Goal: Transaction & Acquisition: Purchase product/service

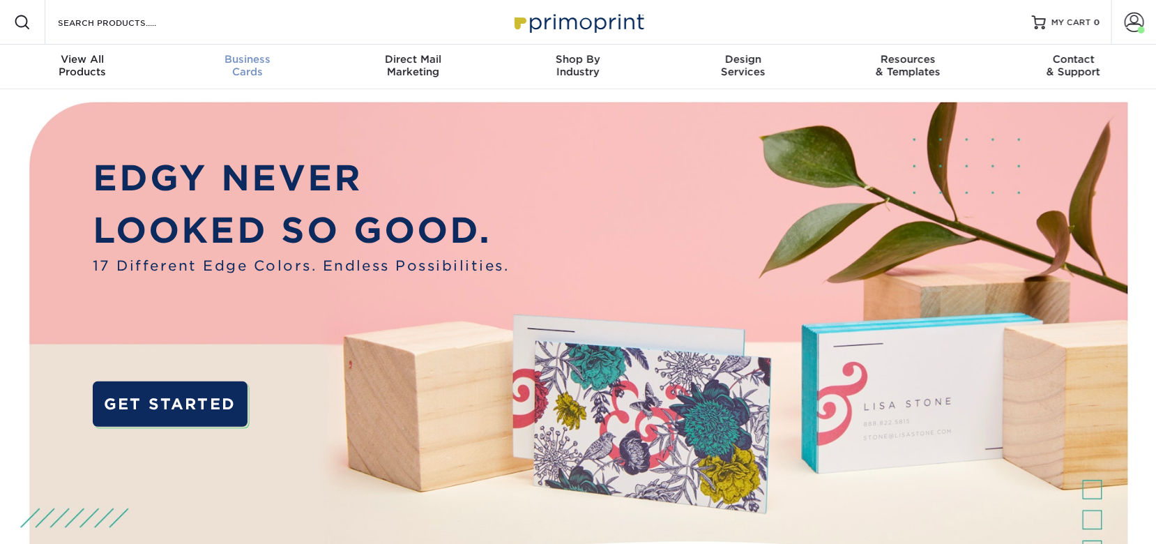
click at [220, 68] on div "Business Cards" at bounding box center [247, 65] width 165 height 25
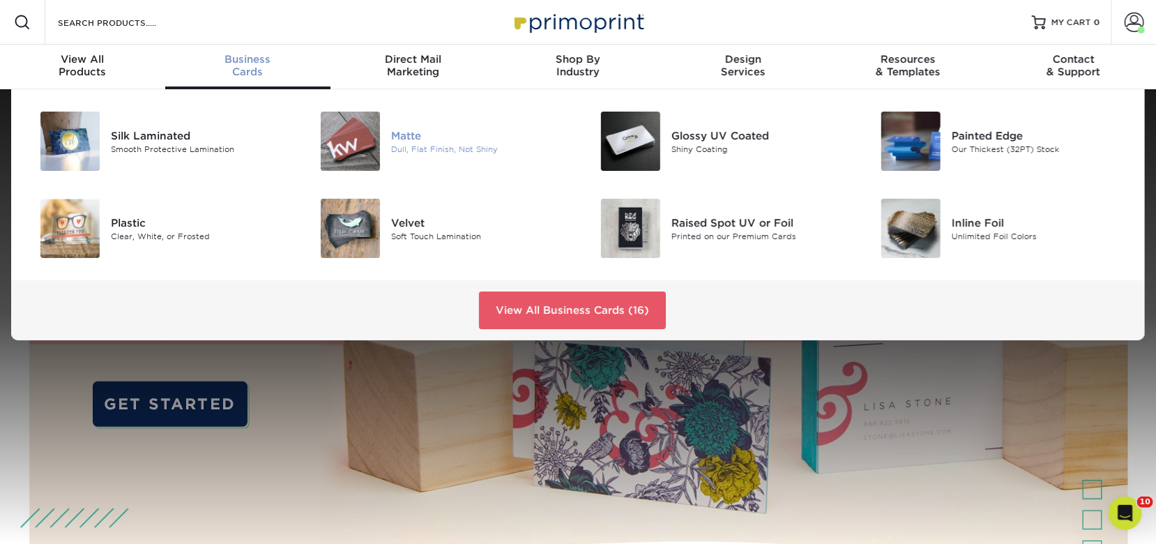
click at [452, 144] on div "Dull, Flat Finish, Not Shiny" at bounding box center [479, 149] width 176 height 12
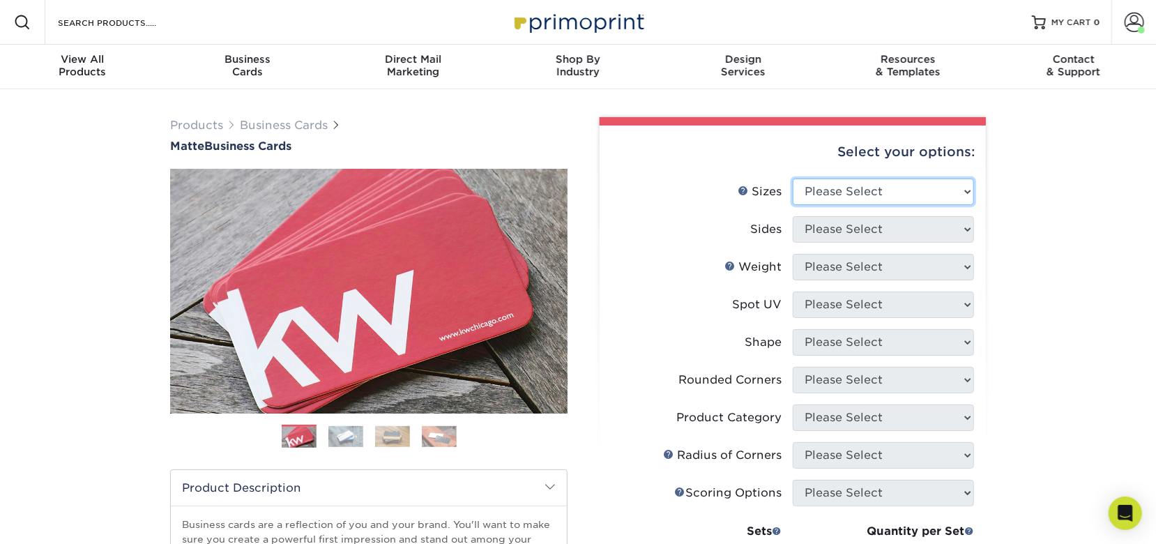
click at [802, 187] on select "Please Select 1.5" x 3.5" - Mini 1.75" x 3.5" - Mini 2" x 2" - Square 2" x 3" -…" at bounding box center [883, 191] width 181 height 26
select select "2.00x3.50"
click at [793, 178] on select "Please Select 1.5" x 3.5" - Mini 1.75" x 3.5" - Mini 2" x 2" - Square 2" x 3" -…" at bounding box center [883, 191] width 181 height 26
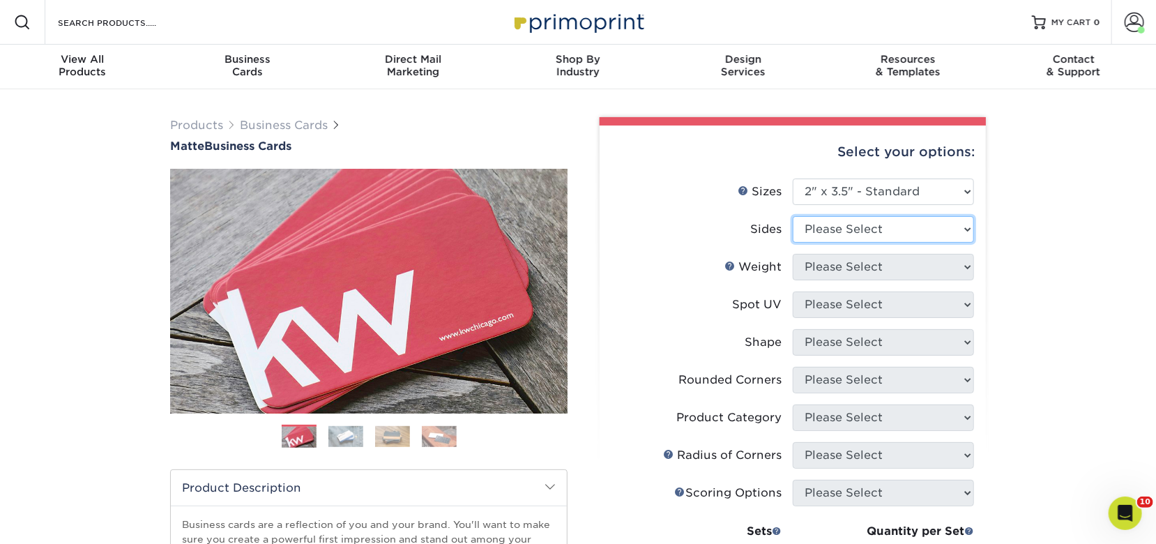
drag, startPoint x: 871, startPoint y: 229, endPoint x: 868, endPoint y: 240, distance: 11.5
click at [871, 229] on select "Please Select Print Both Sides Print Front Only" at bounding box center [883, 229] width 181 height 26
select select "32d3c223-f82c-492b-b915-ba065a00862f"
click at [793, 216] on select "Please Select Print Both Sides Print Front Only" at bounding box center [883, 229] width 181 height 26
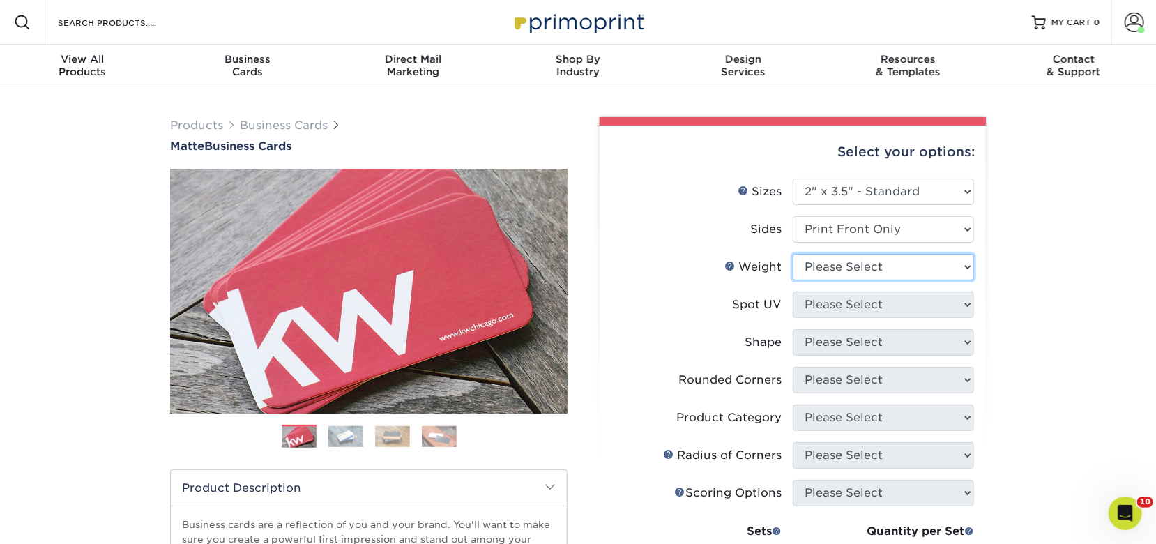
click at [855, 273] on select "Please Select 16PT 14PT" at bounding box center [883, 267] width 181 height 26
select select "16PT"
click at [793, 254] on select "Please Select 16PT 14PT" at bounding box center [883, 267] width 181 height 26
click at [850, 305] on select "Please Select No Spot UV Front Only" at bounding box center [883, 304] width 181 height 26
select select "3"
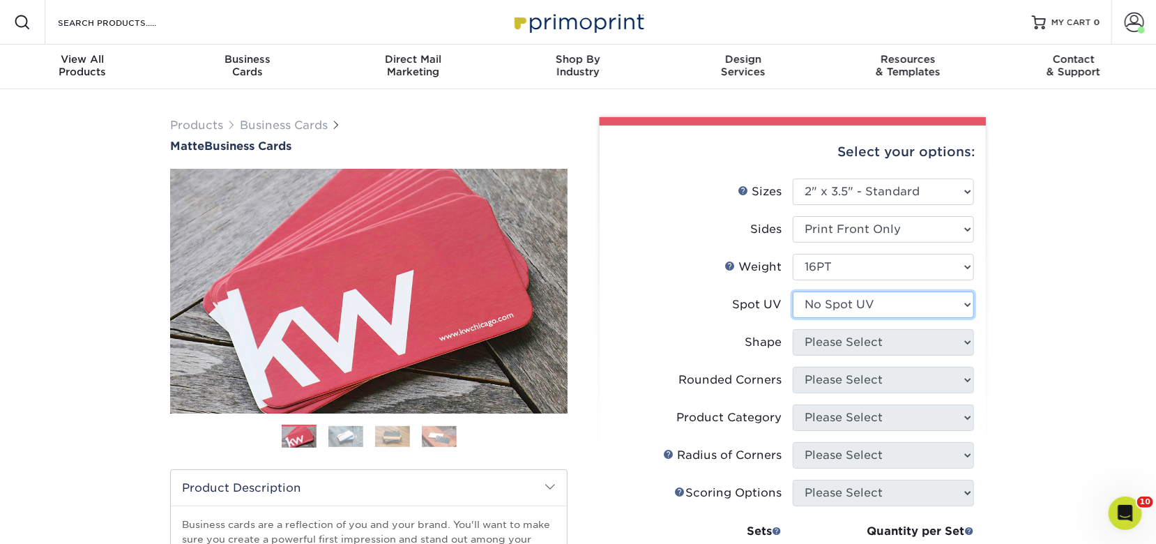
click at [793, 291] on select "Please Select No Spot UV Front Only" at bounding box center [883, 304] width 181 height 26
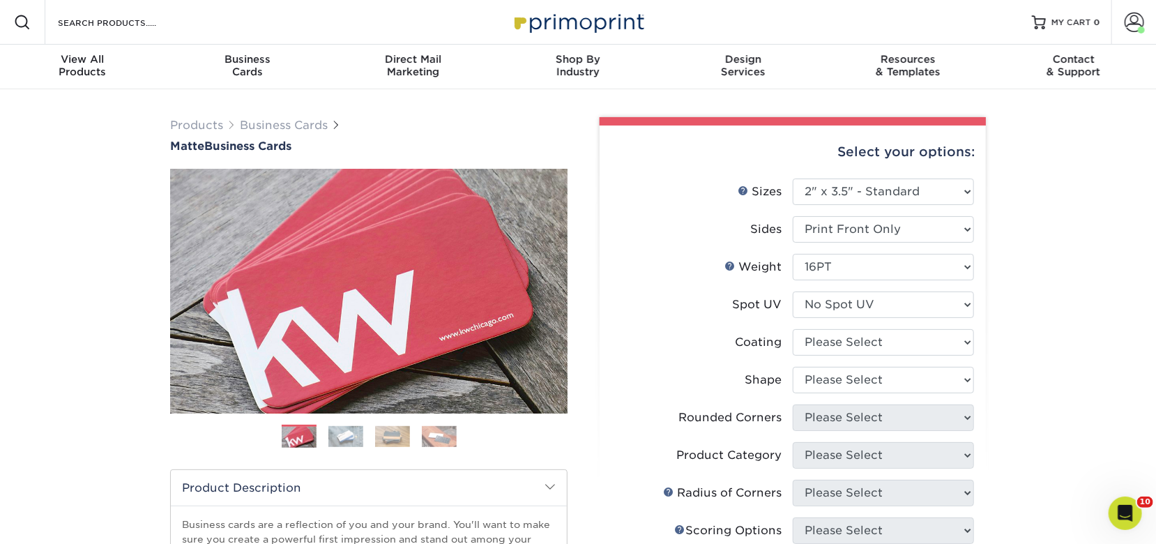
drag, startPoint x: 689, startPoint y: 323, endPoint x: 705, endPoint y: 321, distance: 15.5
click at [690, 323] on li "Spot UV Please Select No Spot UV Front Only" at bounding box center [792, 310] width 362 height 38
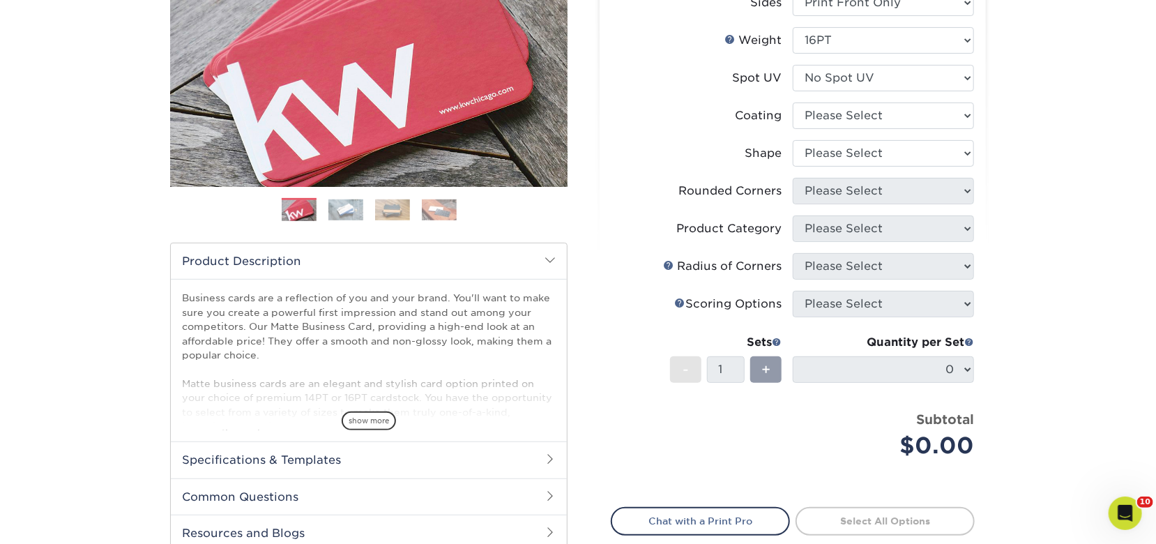
scroll to position [232, 0]
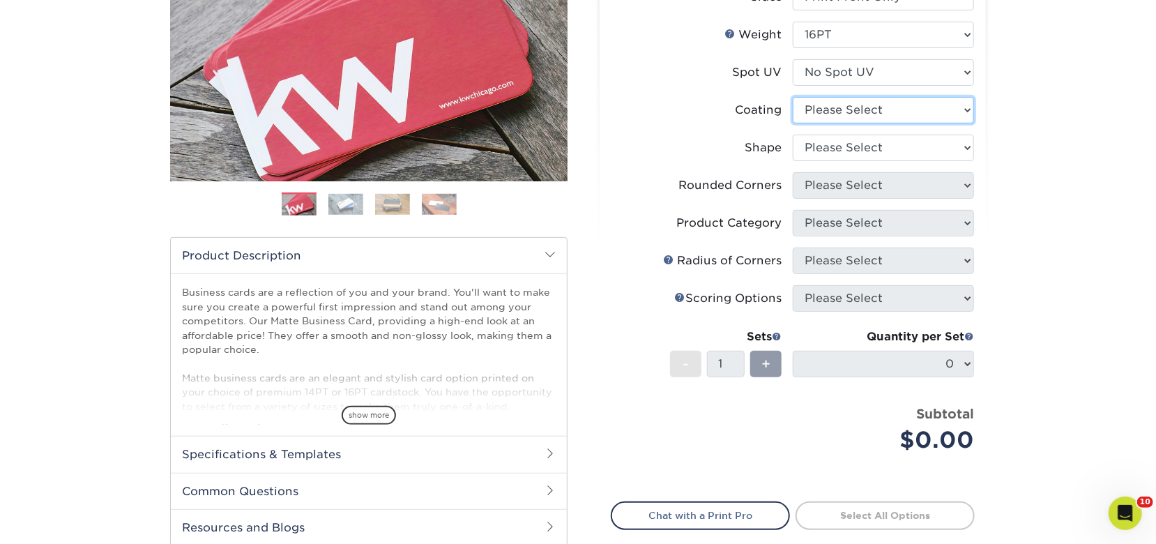
click at [836, 119] on select at bounding box center [883, 110] width 181 height 26
select select "121bb7b5-3b4d-429f-bd8d-bbf80e953313"
click at [793, 97] on select at bounding box center [883, 110] width 181 height 26
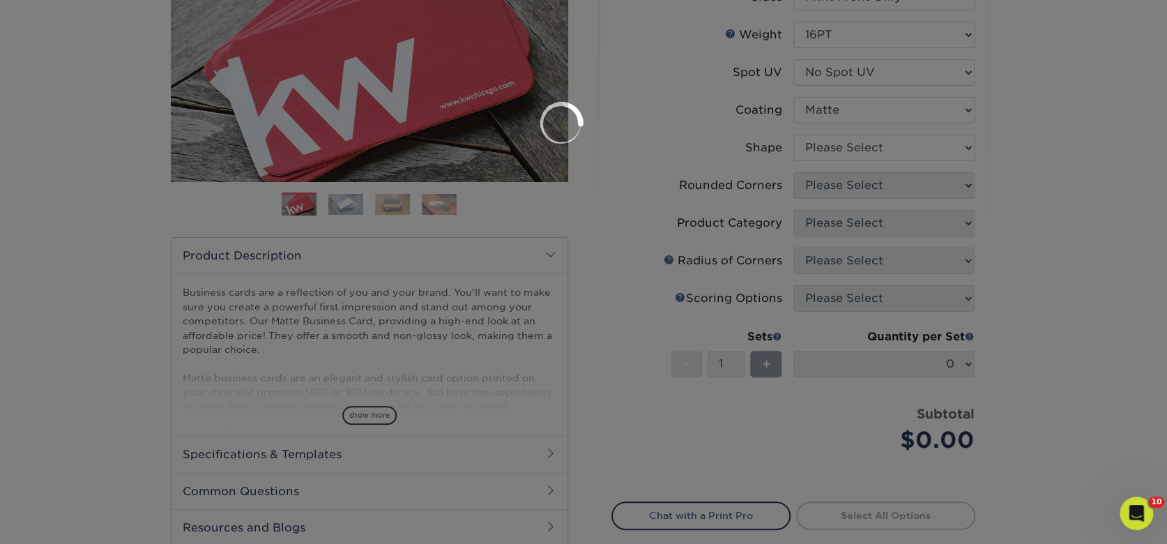
click at [836, 150] on div at bounding box center [583, 272] width 1167 height 544
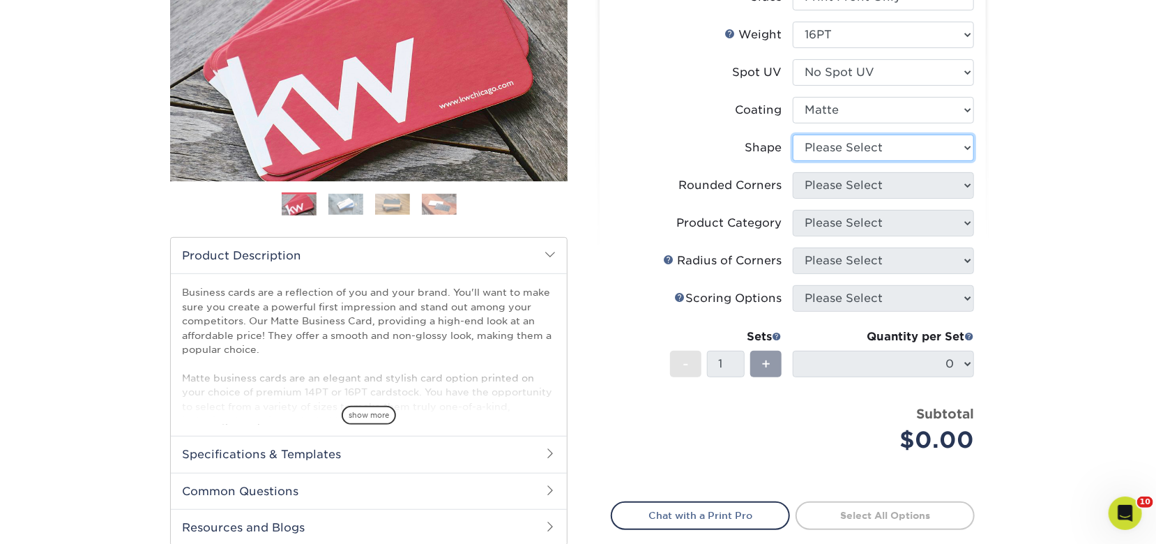
click at [831, 151] on select "Please Select Standard Oval" at bounding box center [883, 148] width 181 height 26
select select "standard"
click at [793, 135] on select "Please Select Standard Oval" at bounding box center [883, 148] width 181 height 26
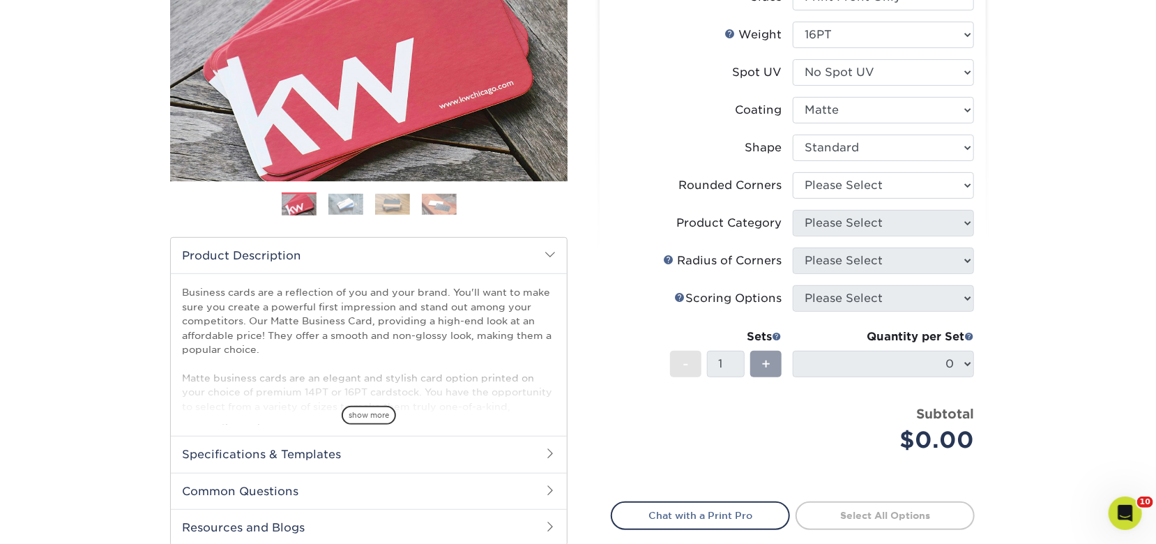
drag, startPoint x: 762, startPoint y: 169, endPoint x: 771, endPoint y: 171, distance: 9.3
click at [767, 170] on ul "Sizes Help Sizes Please Select 1.5" x 3.5" - Mini 1.75" x 3.5" - Mini 2" x 2" -…" at bounding box center [793, 210] width 364 height 528
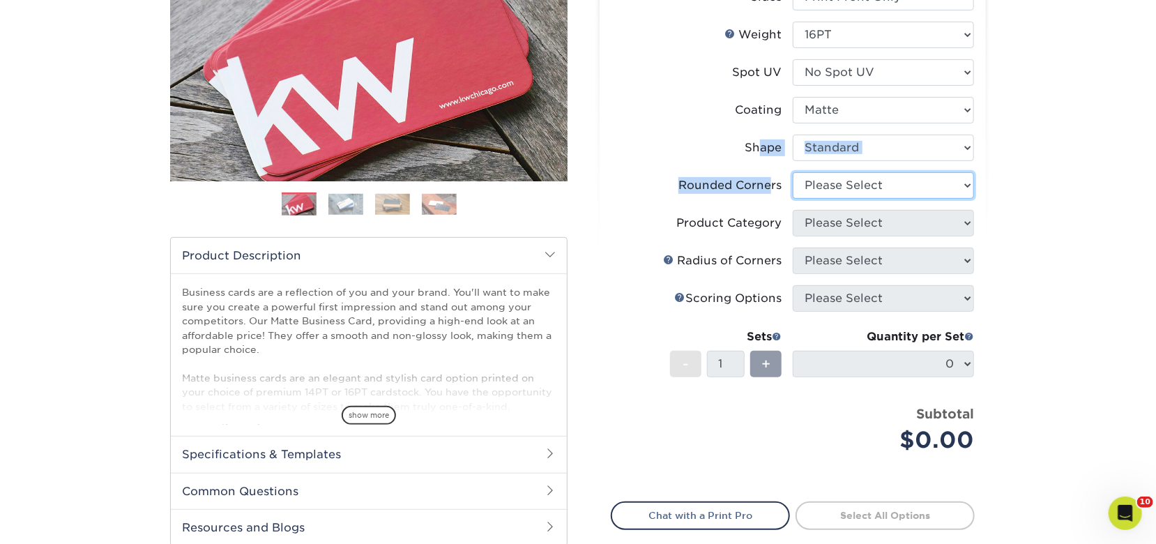
click at [817, 183] on select "Please Select Yes - Round 2 Corners Yes - Round 4 Corners No" at bounding box center [883, 185] width 181 height 26
select select "0"
click at [793, 172] on select "Please Select Yes - Round 2 Corners Yes - Round 4 Corners No" at bounding box center [883, 185] width 181 height 26
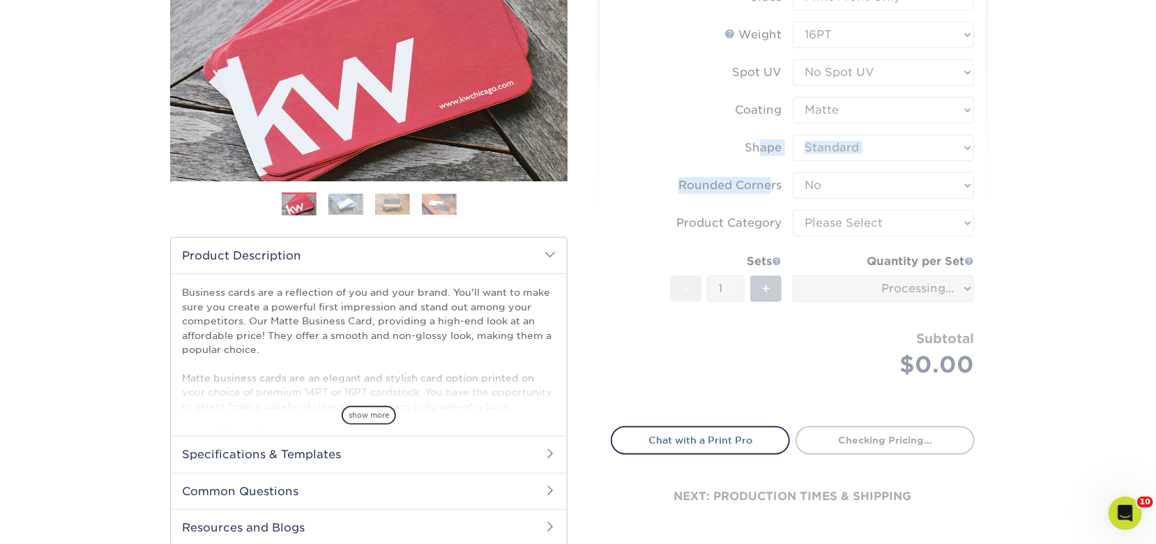
click at [728, 183] on form "Sizes Help Sizes Please Select 1.5" x 3.5" - Mini 1.75" x 3.5" - Mini 2" x 2" -…" at bounding box center [793, 178] width 364 height 464
click at [820, 228] on form "Sizes Help Sizes Please Select 1.5" x 3.5" - Mini 1.75" x 3.5" - Mini 2" x 2" -…" at bounding box center [793, 178] width 364 height 464
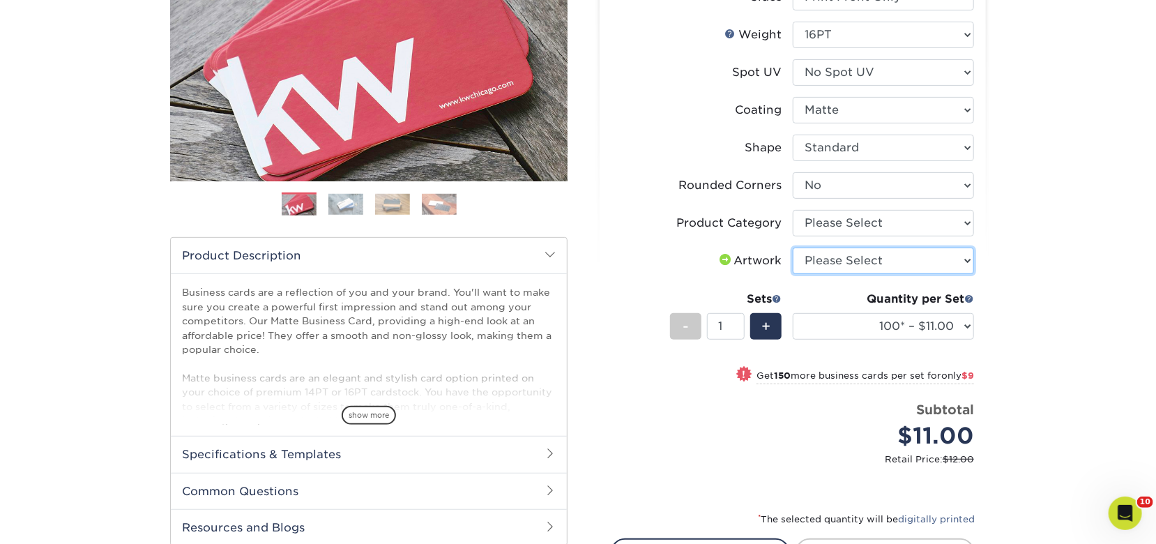
click at [919, 254] on select "Please Select I will upload files I need a design - $100" at bounding box center [883, 260] width 181 height 26
select select "upload"
click at [793, 247] on select "Please Select I will upload files I need a design - $100" at bounding box center [883, 260] width 181 height 26
click at [1084, 260] on div "Products Business Cards Matte Business Cards Previous Next 100 $ 8" at bounding box center [578, 278] width 1156 height 843
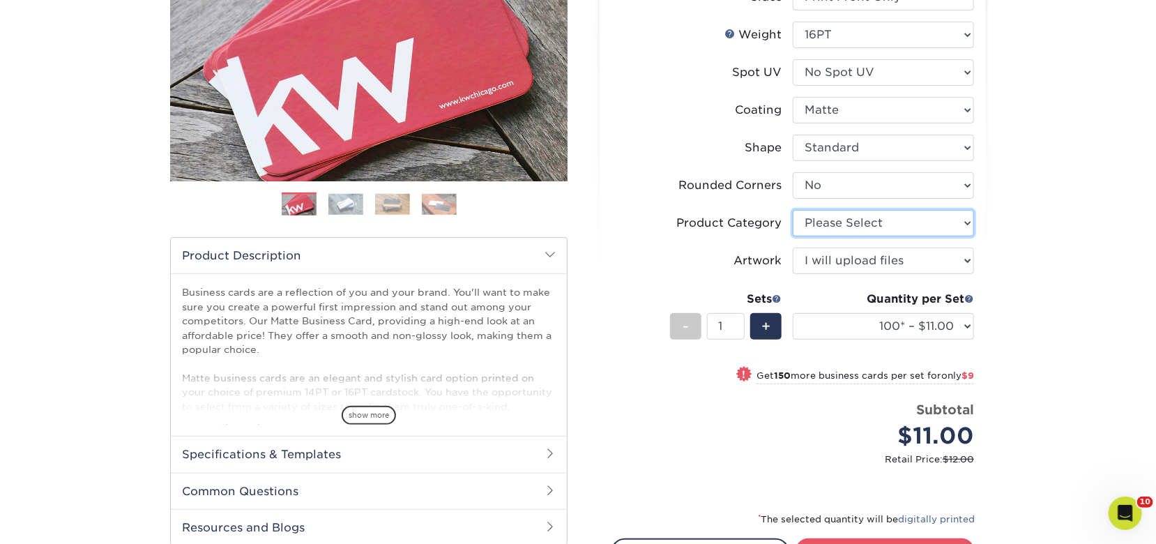
click at [945, 223] on select "Please Select Business Cards" at bounding box center [883, 223] width 181 height 26
select select "3b5148f1-0588-4f88-a218-97bcfdce65c1"
click at [793, 210] on select "Please Select Business Cards" at bounding box center [883, 223] width 181 height 26
click at [1071, 252] on div "Products Business Cards Matte Business Cards Previous Next 100 $ 8" at bounding box center [578, 278] width 1156 height 843
drag, startPoint x: 1058, startPoint y: 283, endPoint x: 1062, endPoint y: 294, distance: 11.9
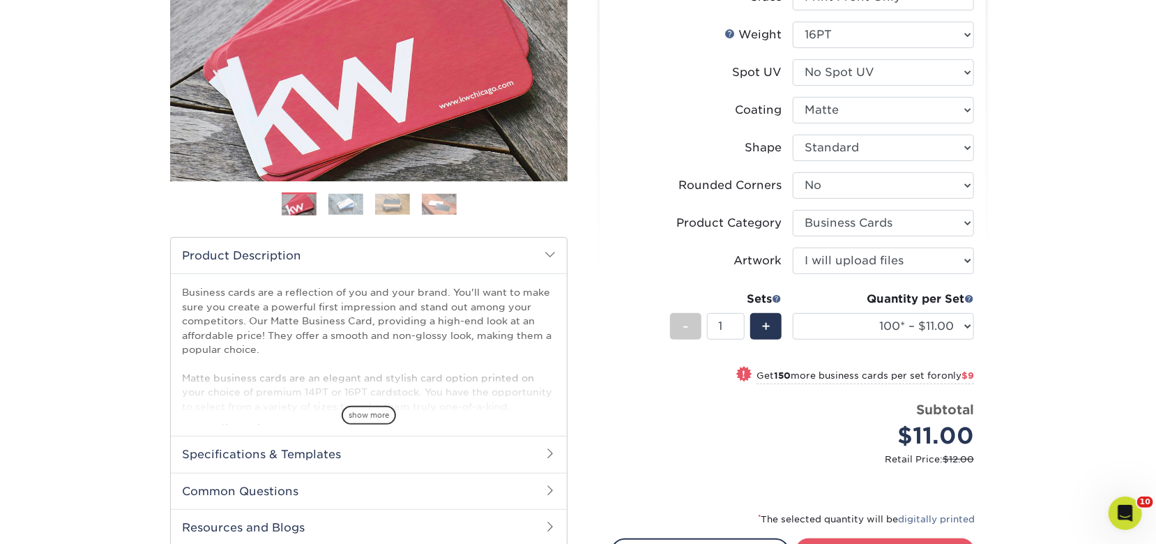
click at [1057, 284] on div "Products Business Cards Matte Business Cards Previous Next 100 $ 8" at bounding box center [578, 278] width 1156 height 843
click at [945, 333] on select "100* – $11.00 250* – $20.00 500 – $39.00 1000 – $49.00 2500 – $87.00 5000 – $16…" at bounding box center [883, 326] width 181 height 26
click at [793, 313] on select "100* – $11.00 250* – $20.00 500 – $39.00 1000 – $49.00 2500 – $87.00 5000 – $16…" at bounding box center [883, 326] width 181 height 26
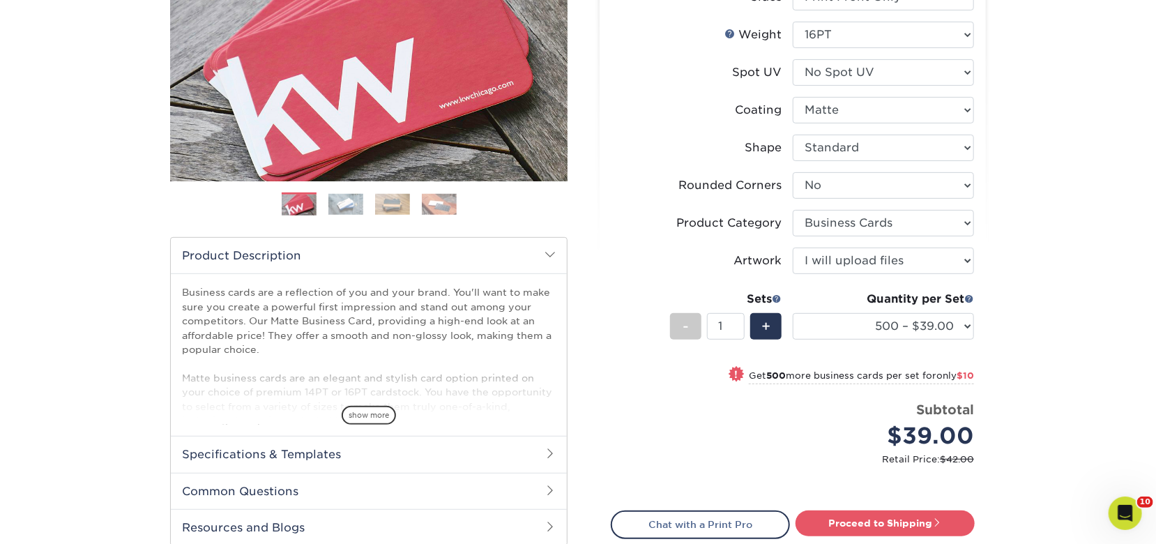
click at [1020, 214] on div "Products Business Cards Matte Business Cards Previous Next 100 $ 8" at bounding box center [578, 265] width 1156 height 816
click at [894, 333] on select "100* – $11.00 250* – $20.00 500 – $39.00 1000 – $49.00 2500 – $87.00 5000 – $16…" at bounding box center [883, 326] width 181 height 26
click at [1046, 330] on div "Products Business Cards Matte Business Cards Previous Next 100 $ 8" at bounding box center [578, 265] width 1156 height 816
click at [1031, 328] on div "Products Business Cards Matte Business Cards Previous Next 100 $ 8" at bounding box center [578, 265] width 1156 height 816
click at [968, 331] on select "100* – $11.00 250* – $20.00 500 – $39.00 1000 – $49.00 2500 – $87.00 5000 – $16…" at bounding box center [883, 326] width 181 height 26
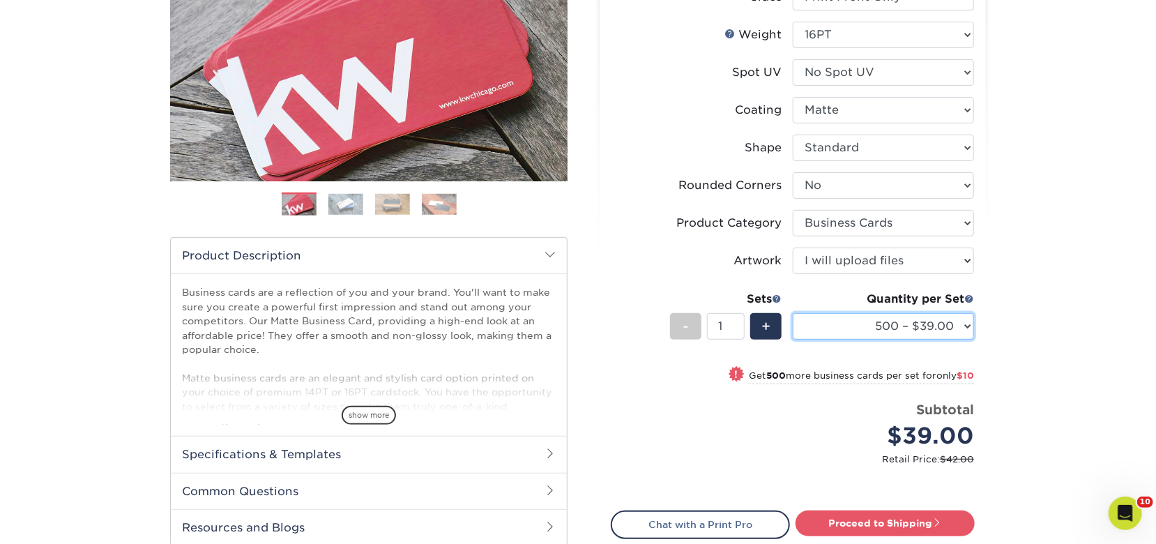
click at [793, 313] on select "100* – $11.00 250* – $20.00 500 – $39.00 1000 – $49.00 2500 – $87.00 5000 – $16…" at bounding box center [883, 326] width 181 height 26
click at [1008, 204] on div "Products Business Cards Matte Business Cards Previous Next 100 $ 8" at bounding box center [578, 265] width 1156 height 816
click at [779, 376] on strong "500" at bounding box center [776, 375] width 20 height 10
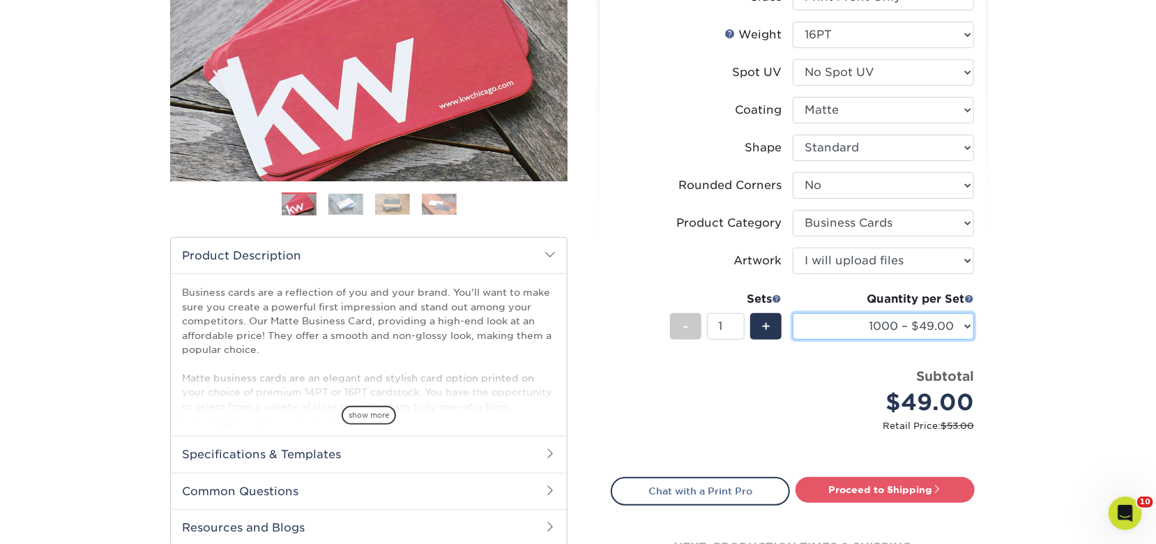
click at [876, 337] on select "100* – $11.00 250* – $20.00 500 – $39.00 1000 – $49.00 2500 – $87.00 5000 – $16…" at bounding box center [883, 326] width 181 height 26
select select "500 – $39.00"
click at [793, 313] on select "100* – $11.00 250* – $20.00 500 – $39.00 1000 – $49.00 2500 – $87.00 5000 – $16…" at bounding box center [883, 326] width 181 height 26
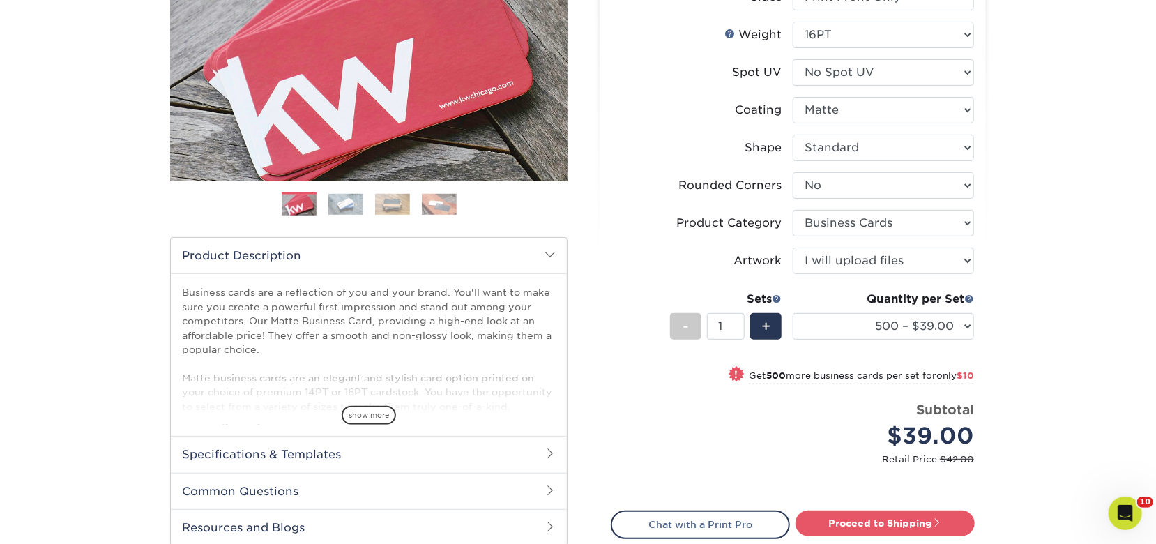
click at [1060, 253] on div "Products Business Cards Matte Business Cards Previous Next 100 $ 8" at bounding box center [578, 265] width 1156 height 816
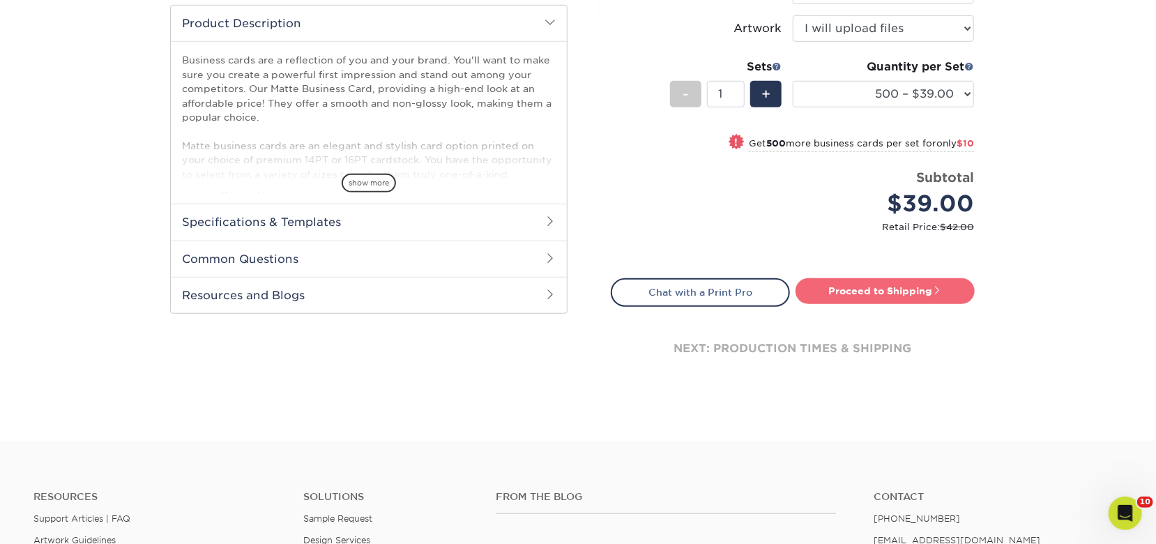
click at [921, 284] on link "Proceed to Shipping" at bounding box center [884, 290] width 179 height 25
type input "Set 1"
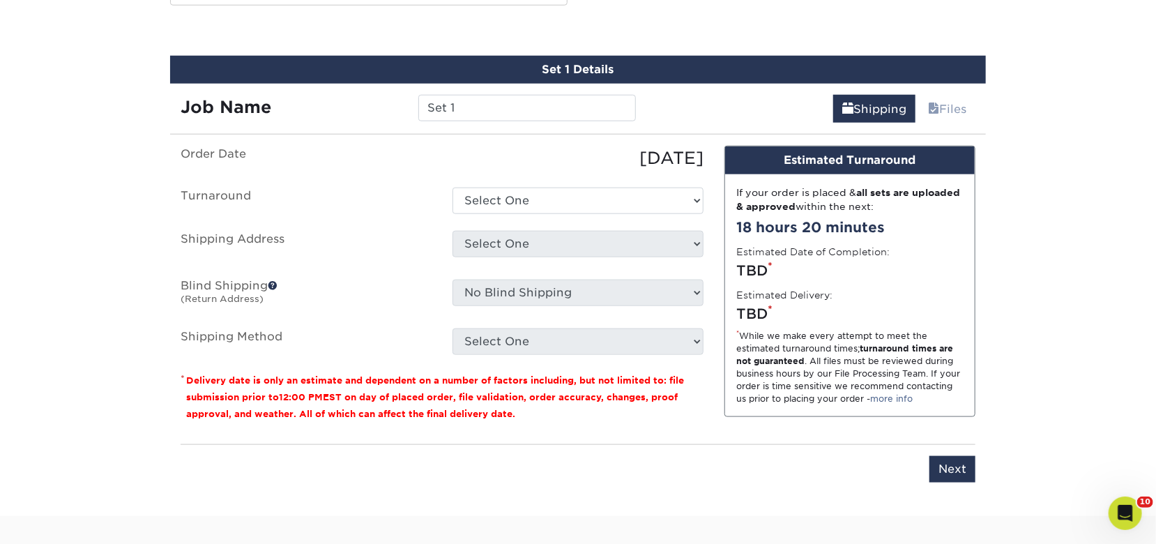
scroll to position [779, 0]
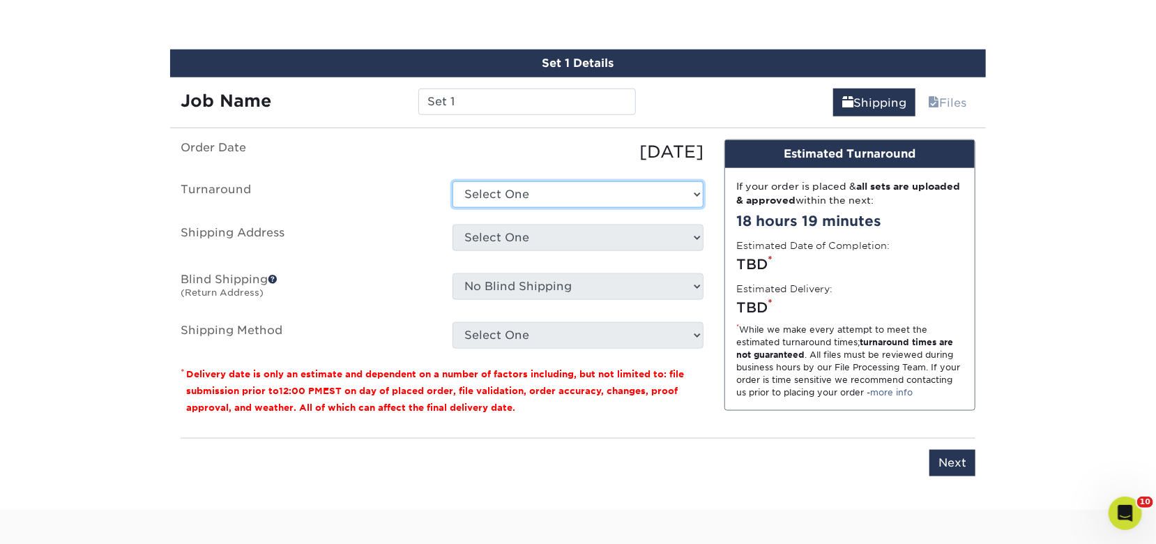
click at [512, 189] on select "Select One 2-4 Business Days 2 Day Next Business Day" at bounding box center [577, 194] width 251 height 26
select select "7fd2479d-672a-4ade-96ee-4e6d759262f5"
click at [452, 181] on select "Select One 2-4 Business Days 2 Day Next Business Day" at bounding box center [577, 194] width 251 height 26
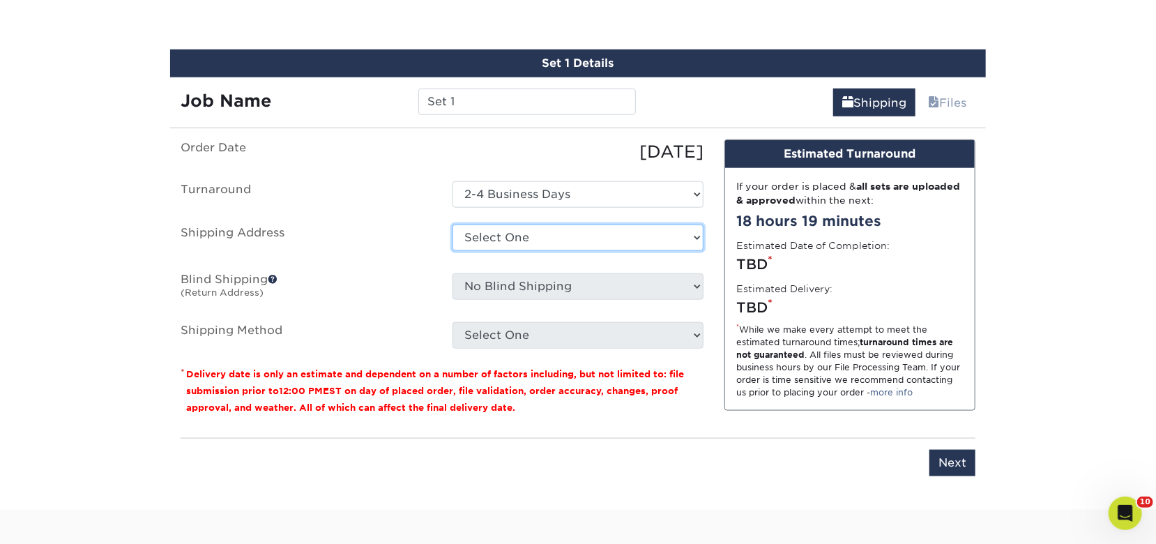
drag, startPoint x: 538, startPoint y: 238, endPoint x: 538, endPoint y: 247, distance: 9.1
click at [538, 238] on select "Select One David and Mom Home imageon Jorges Moms Nigel Williams Santee + Add N…" at bounding box center [577, 237] width 251 height 26
select select "254172"
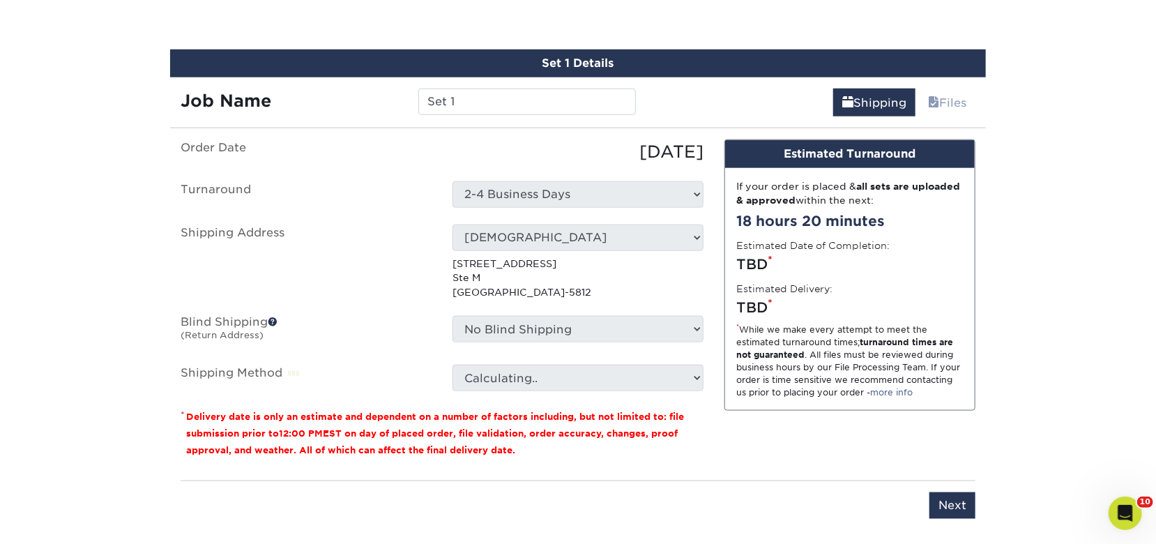
drag, startPoint x: 533, startPoint y: 342, endPoint x: 533, endPoint y: 334, distance: 8.4
click at [531, 342] on div "No Blind Shipping David and Mom Home imageon Jorges Moms Nigel Williams Santee …" at bounding box center [578, 332] width 272 height 32
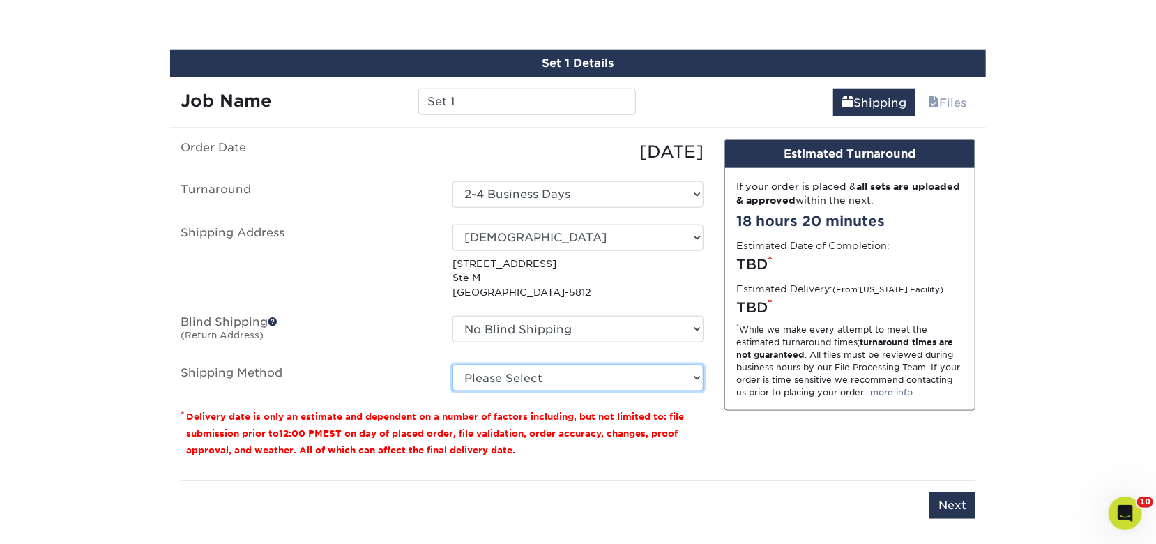
click at [553, 365] on select "Please Select Ground Shipping (+$8.96) 3 Day Shipping Service (+$15.34) 2 Day A…" at bounding box center [577, 378] width 251 height 26
select select "03"
click at [452, 365] on select "Please Select Ground Shipping (+$8.96) 3 Day Shipping Service (+$15.34) 2 Day A…" at bounding box center [577, 378] width 251 height 26
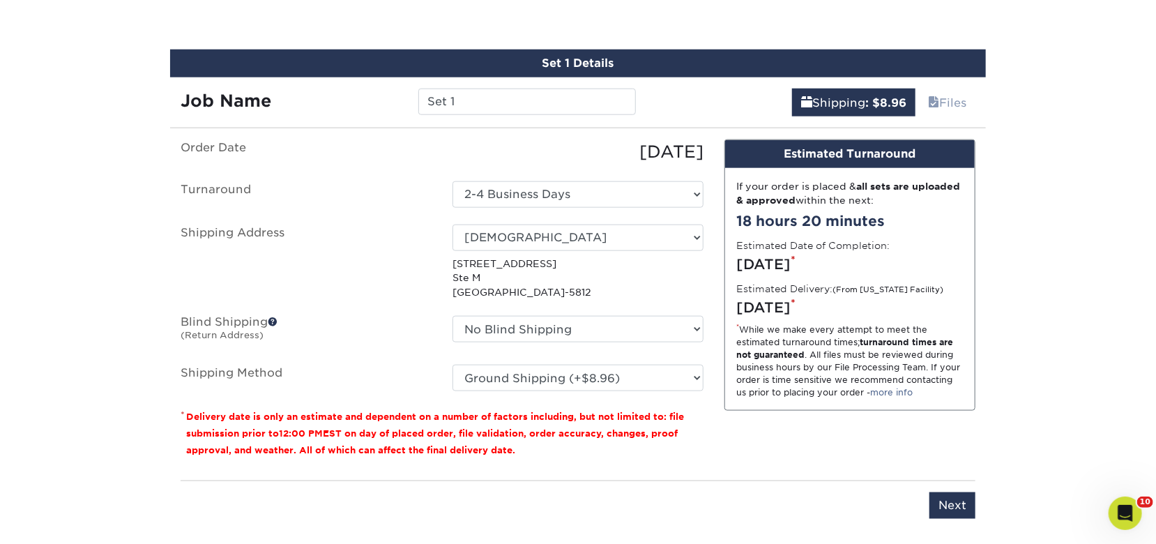
click at [779, 424] on div "Design Estimated Turnaround If your order is placed & all sets are uploaded & a…" at bounding box center [850, 304] width 272 height 330
click at [920, 498] on div "Please enter job name and select desired turnaround time, shipping address and …" at bounding box center [578, 499] width 795 height 38
click at [938, 501] on input "Next" at bounding box center [952, 505] width 46 height 26
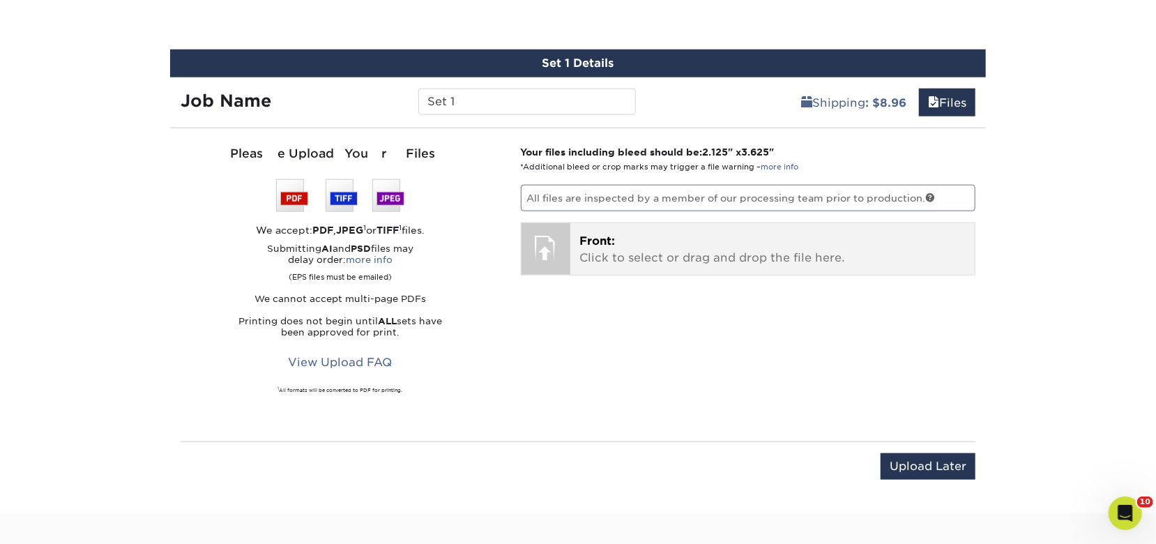
click at [786, 243] on p "Front: Click to select or drag and drop the file here." at bounding box center [772, 249] width 385 height 33
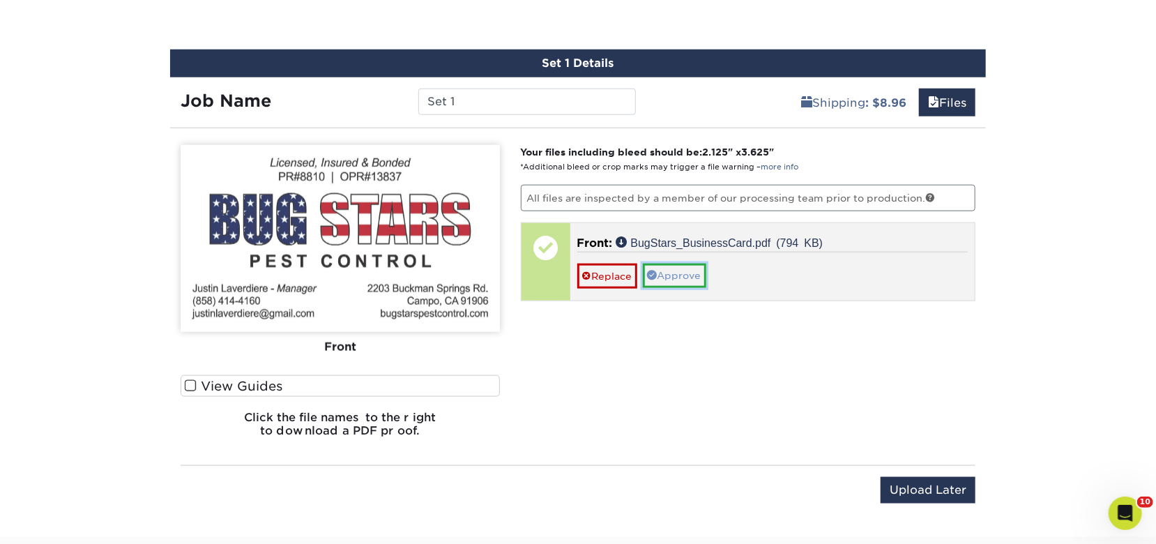
click at [686, 280] on link "Approve" at bounding box center [674, 275] width 63 height 24
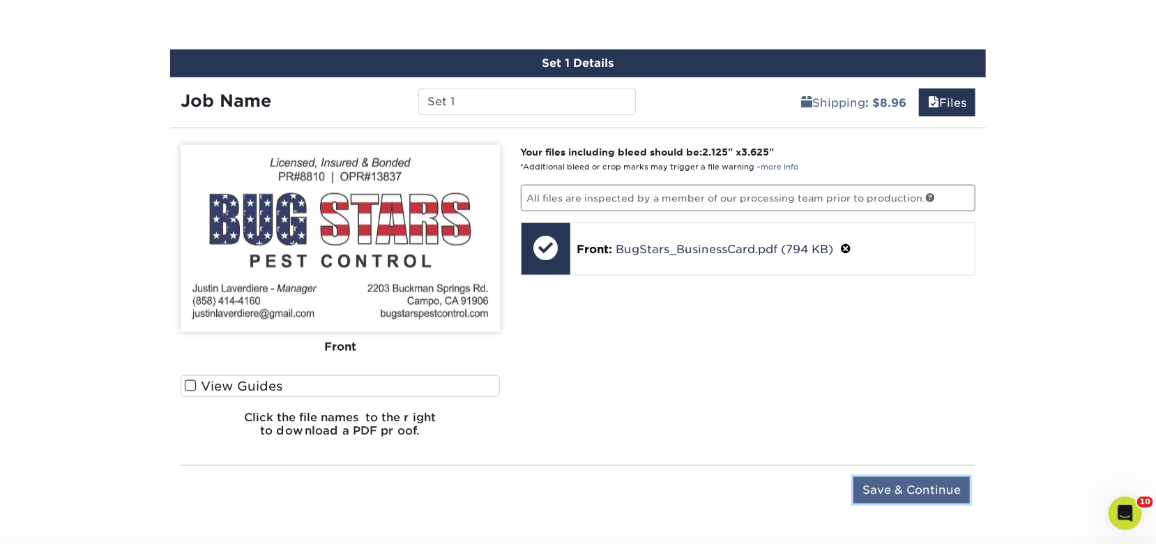
click at [863, 479] on input "Save & Continue" at bounding box center [911, 490] width 116 height 26
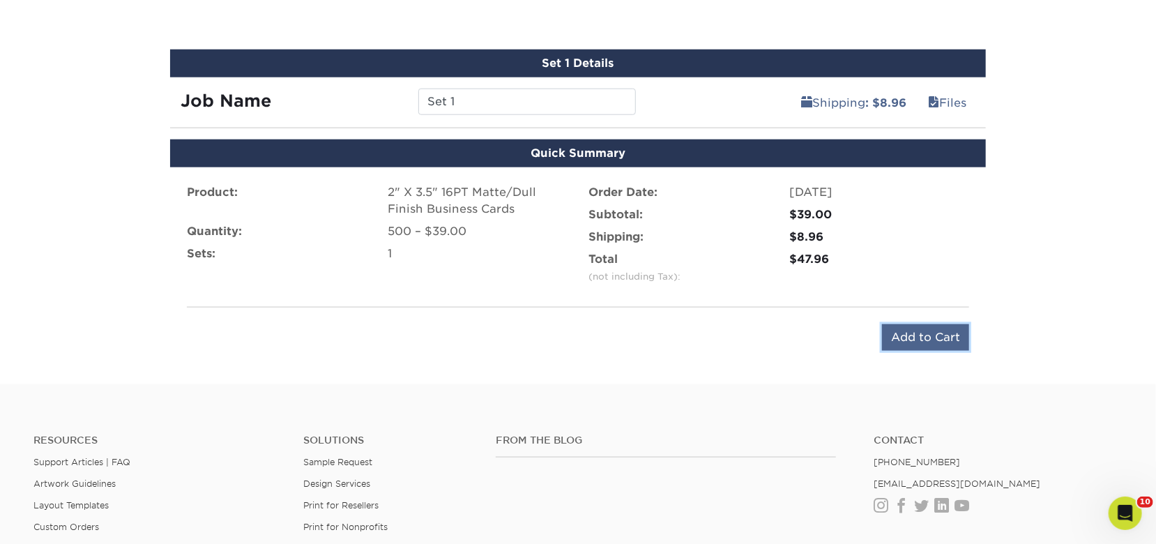
click at [903, 339] on input "Add to Cart" at bounding box center [925, 337] width 87 height 26
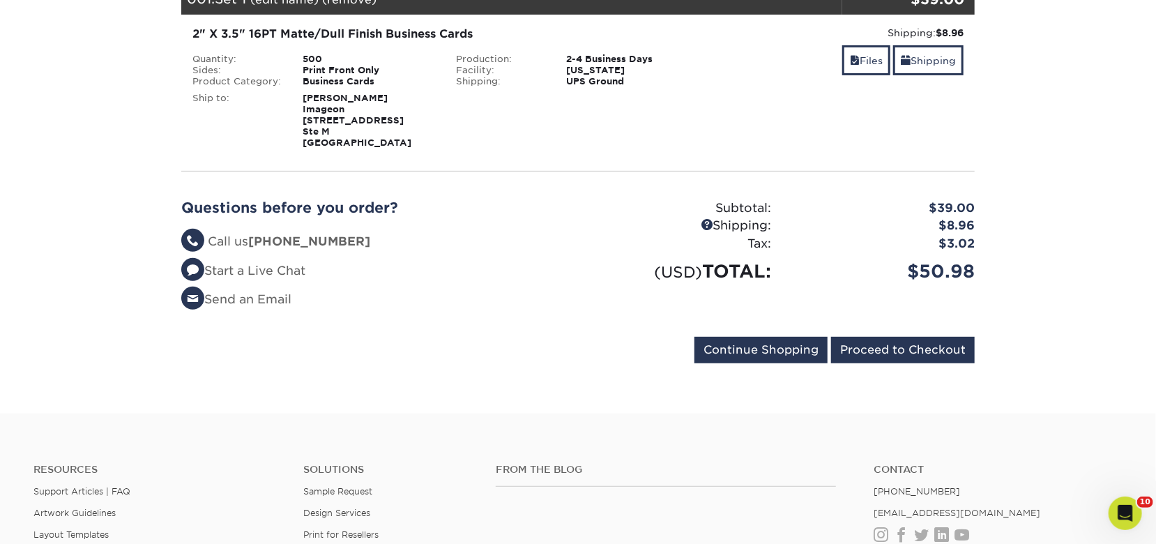
scroll to position [232, 0]
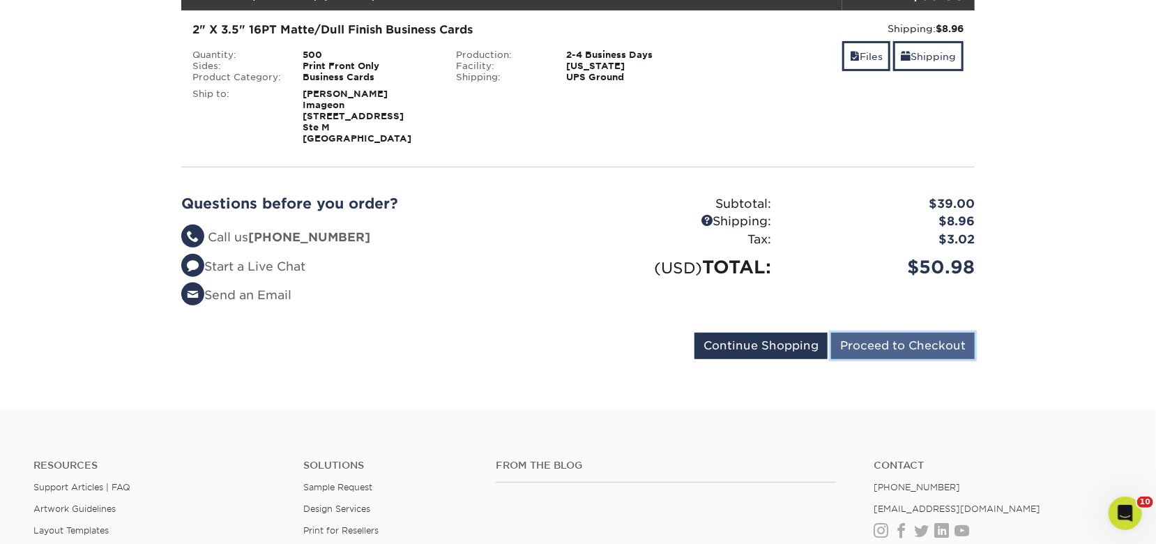
click at [914, 351] on input "Proceed to Checkout" at bounding box center [903, 346] width 144 height 26
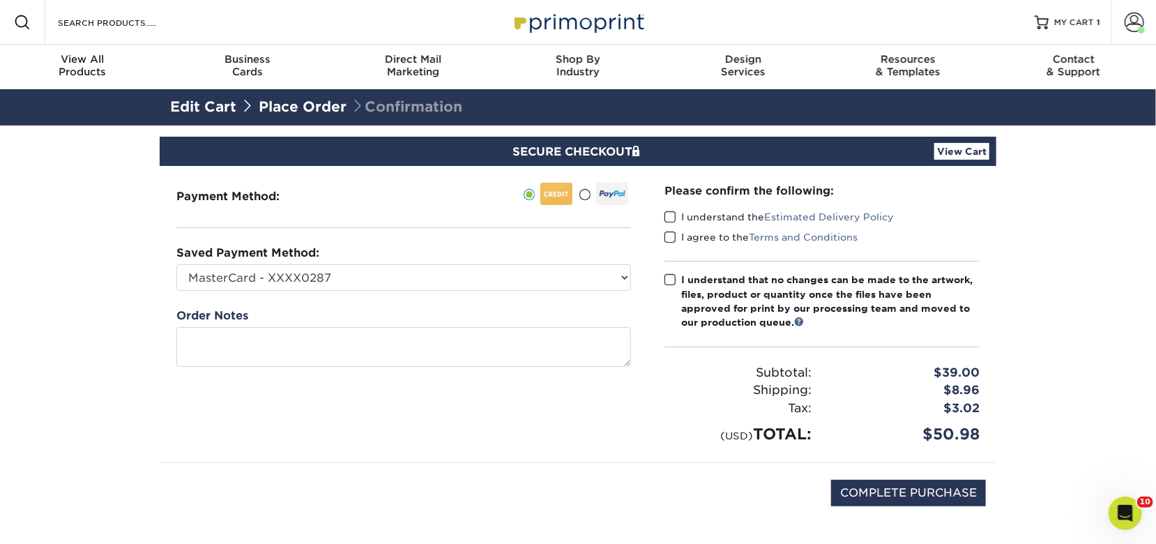
click at [678, 215] on label "I understand the Estimated Delivery Policy" at bounding box center [778, 217] width 229 height 14
click at [0, 0] on input "I understand the Estimated Delivery Policy" at bounding box center [0, 0] width 0 height 0
click at [671, 239] on span at bounding box center [670, 237] width 12 height 13
click at [0, 0] on input "I agree to the Terms and Conditions" at bounding box center [0, 0] width 0 height 0
click at [670, 282] on span at bounding box center [670, 279] width 12 height 13
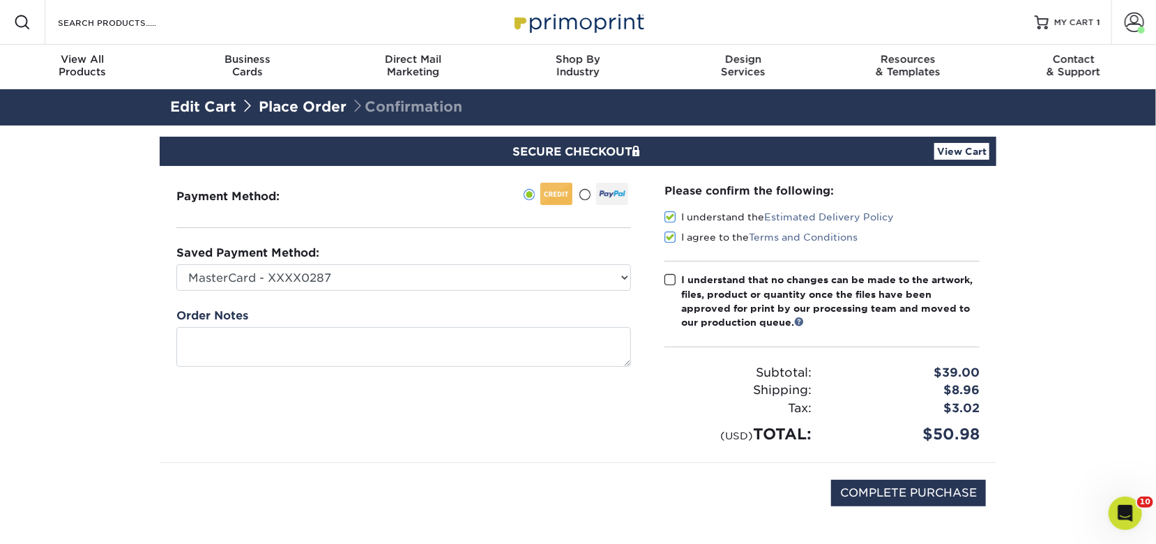
click at [0, 0] on input "I understand that no changes can be made to the artwork, files, product or quan…" at bounding box center [0, 0] width 0 height 0
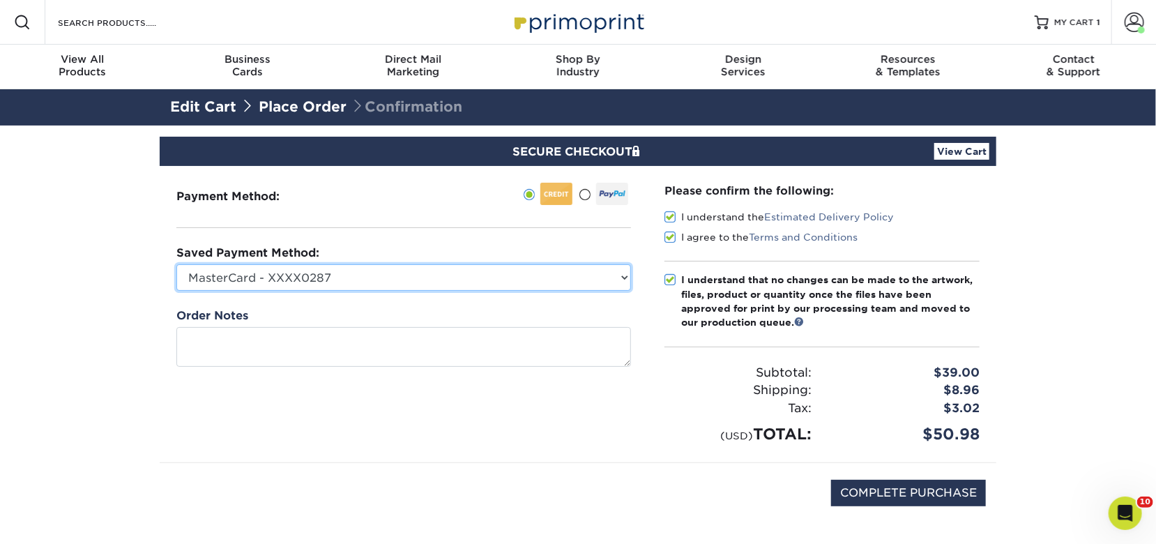
drag, startPoint x: 463, startPoint y: 280, endPoint x: 453, endPoint y: 287, distance: 12.0
click at [463, 281] on select "MasterCard - XXXX0287 MasterCard - XXXX9908 Visa - XXXX2885 Visa - XXXX4174 Vis…" at bounding box center [403, 277] width 454 height 26
select select "72489"
click at [176, 264] on select "MasterCard - XXXX0287 MasterCard - XXXX9908 Visa - XXXX2885 Visa - XXXX4174 Vis…" at bounding box center [403, 277] width 454 height 26
click at [411, 281] on select "MasterCard - XXXX0287 MasterCard - XXXX9908 Visa - XXXX2885 Visa - XXXX4174 Vis…" at bounding box center [403, 277] width 454 height 26
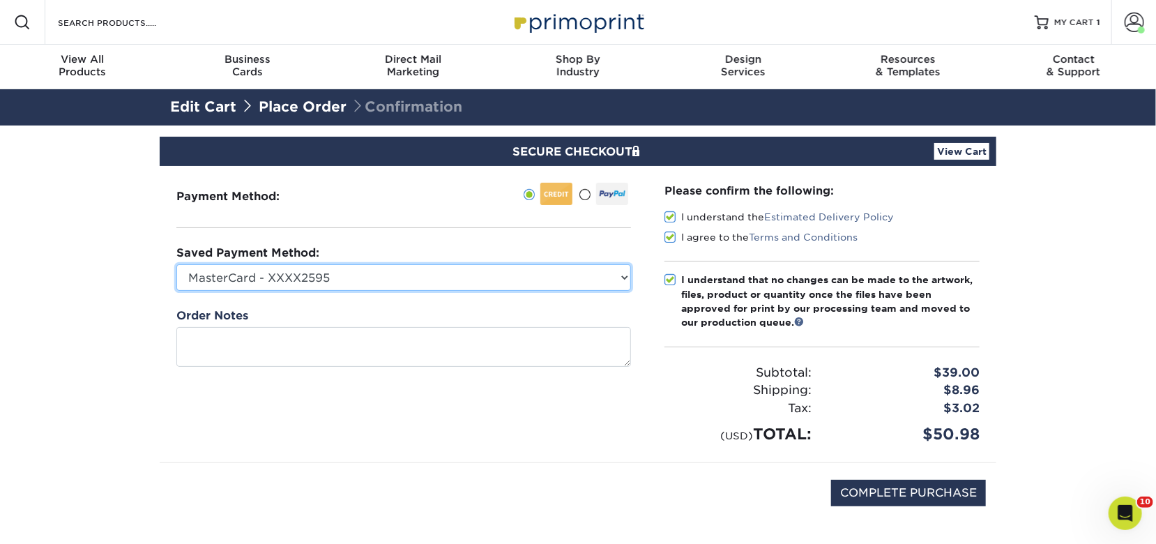
click at [176, 264] on select "MasterCard - XXXX0287 MasterCard - XXXX9908 Visa - XXXX2885 Visa - XXXX4174 Vis…" at bounding box center [403, 277] width 454 height 26
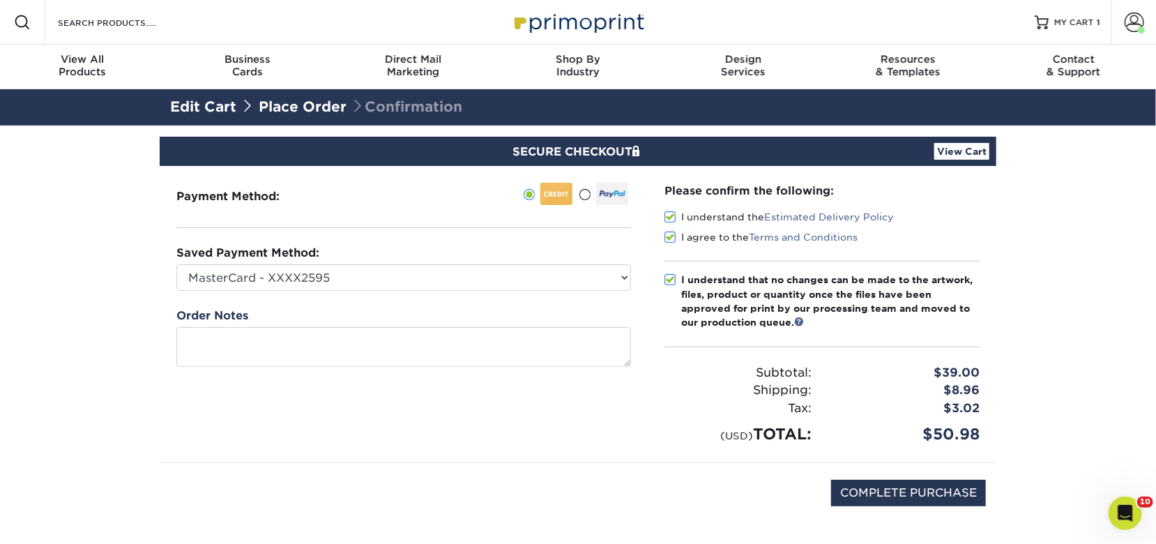
click at [457, 445] on div "Payment Method:" at bounding box center [404, 314] width 488 height 296
click at [862, 490] on input "COMPLETE PURCHASE" at bounding box center [908, 493] width 155 height 26
type input "PROCESSING, PLEASE WAIT..."
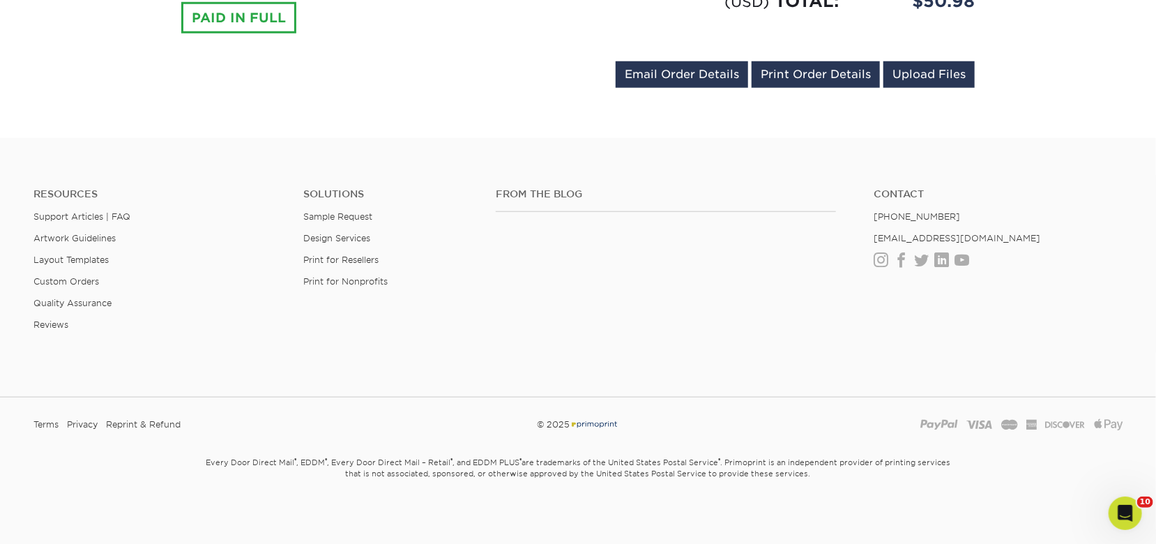
scroll to position [14, 0]
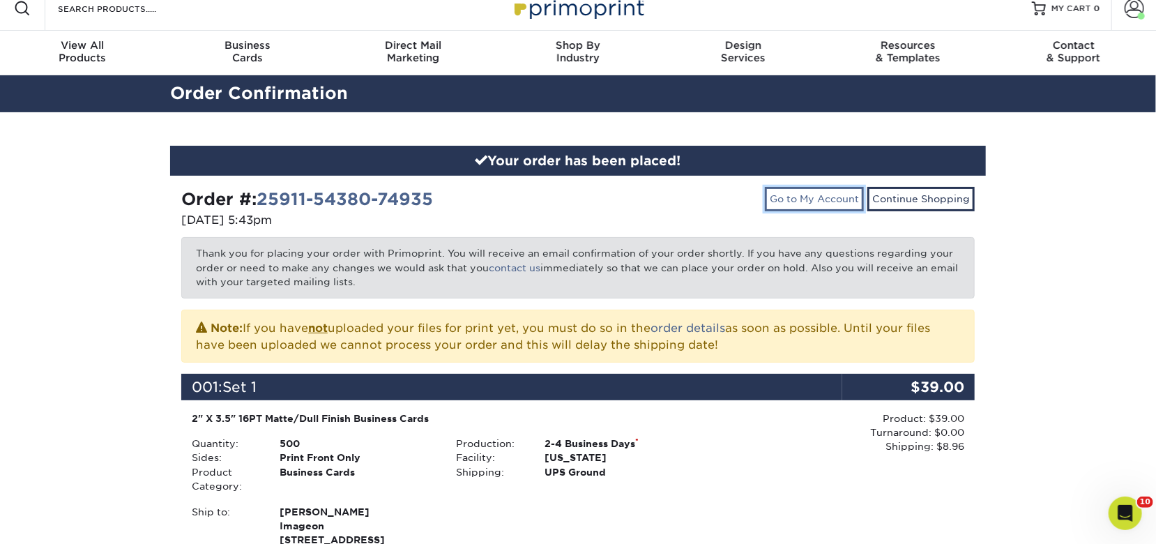
click at [823, 199] on link "Go to My Account" at bounding box center [814, 199] width 99 height 24
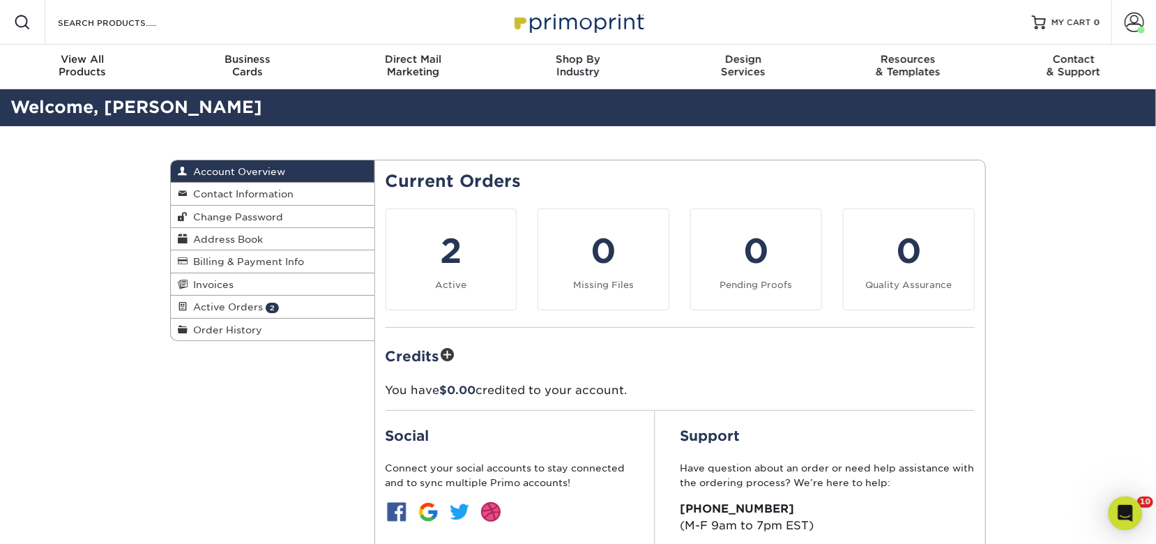
click at [1126, 501] on div "Open Intercom Messenger" at bounding box center [1124, 512] width 46 height 46
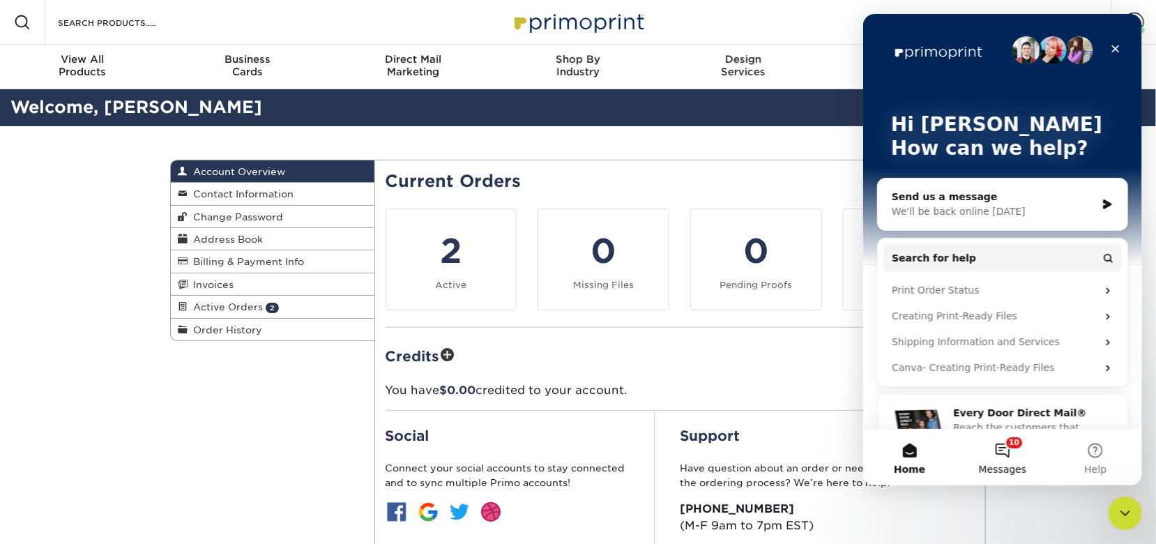
click at [993, 453] on button "10 Messages" at bounding box center [1001, 457] width 93 height 56
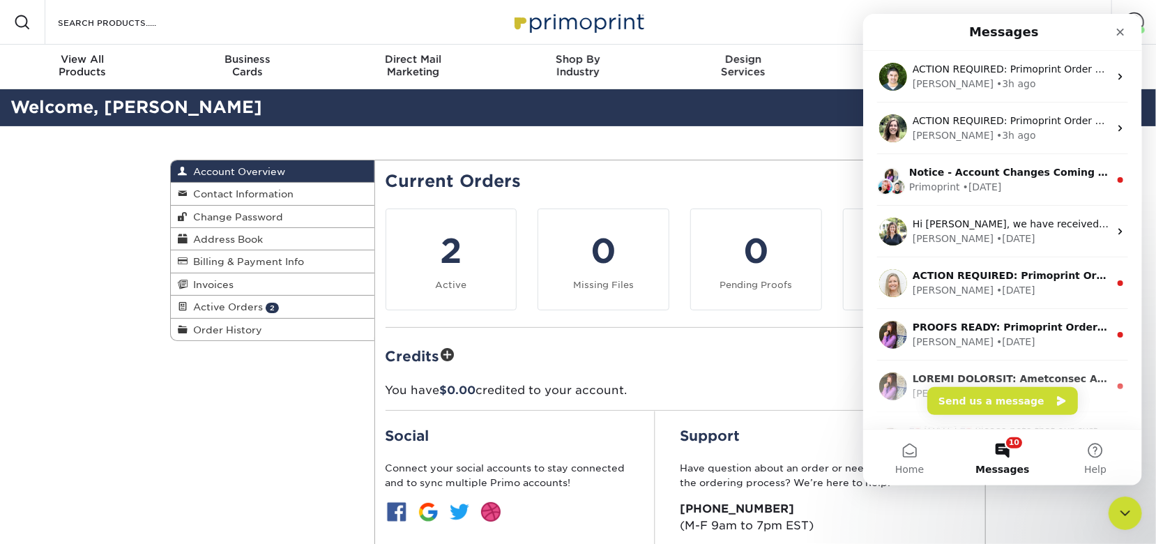
click at [300, 415] on div "Account Overview Account Overview Contact Information Change Password Address B…" at bounding box center [578, 389] width 836 height 526
